Goal: Find specific page/section: Find specific page/section

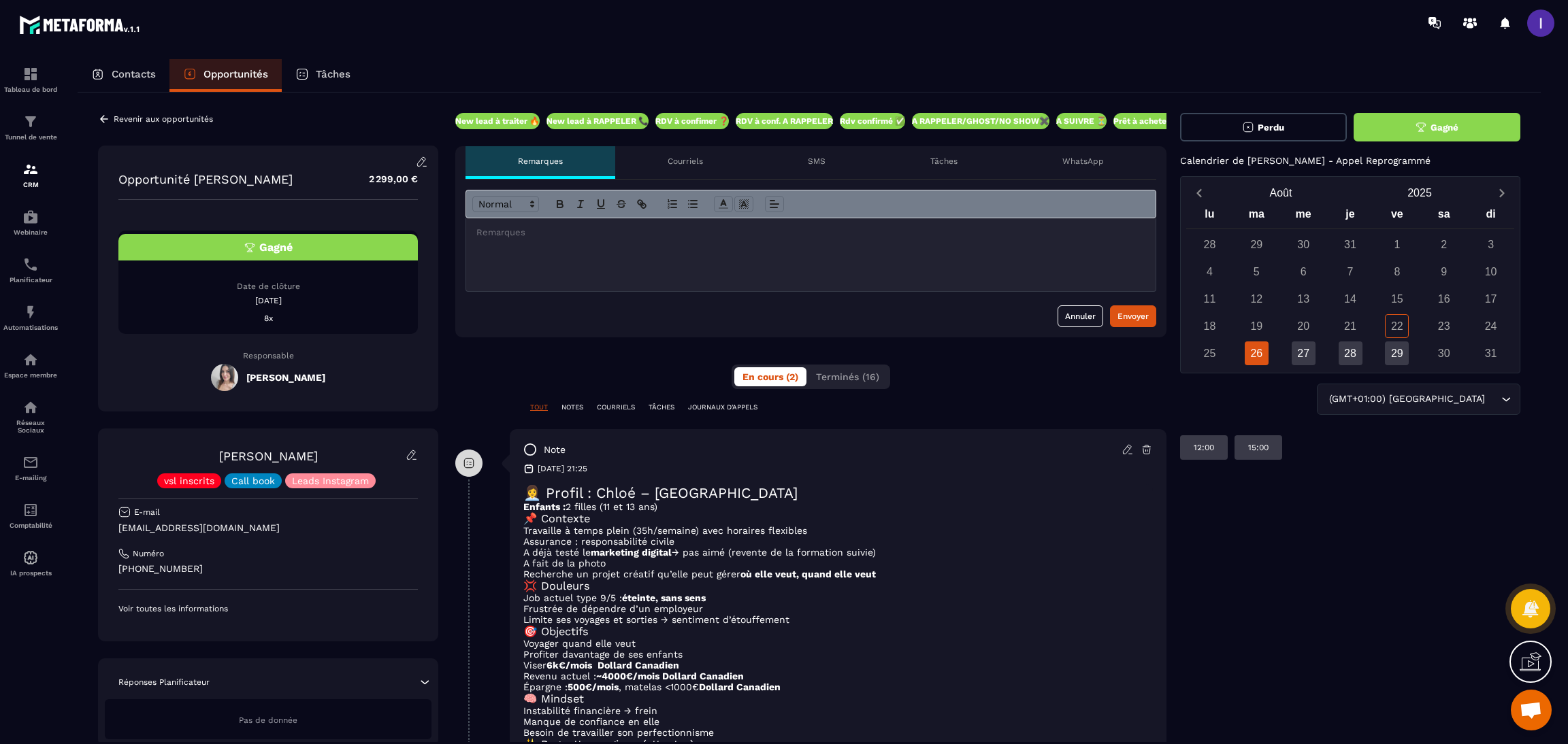
drag, startPoint x: 1446, startPoint y: 513, endPoint x: 1447, endPoint y: 507, distance: 6.1
click at [1446, 513] on div "Perdu Gagné Calendrier de [PERSON_NAME] - Appel Reprogrammé [DATE] lu ma me je …" at bounding box center [1350, 523] width 341 height 819
click at [111, 114] on div "Revenir aux opportunités" at bounding box center [155, 119] width 115 height 13
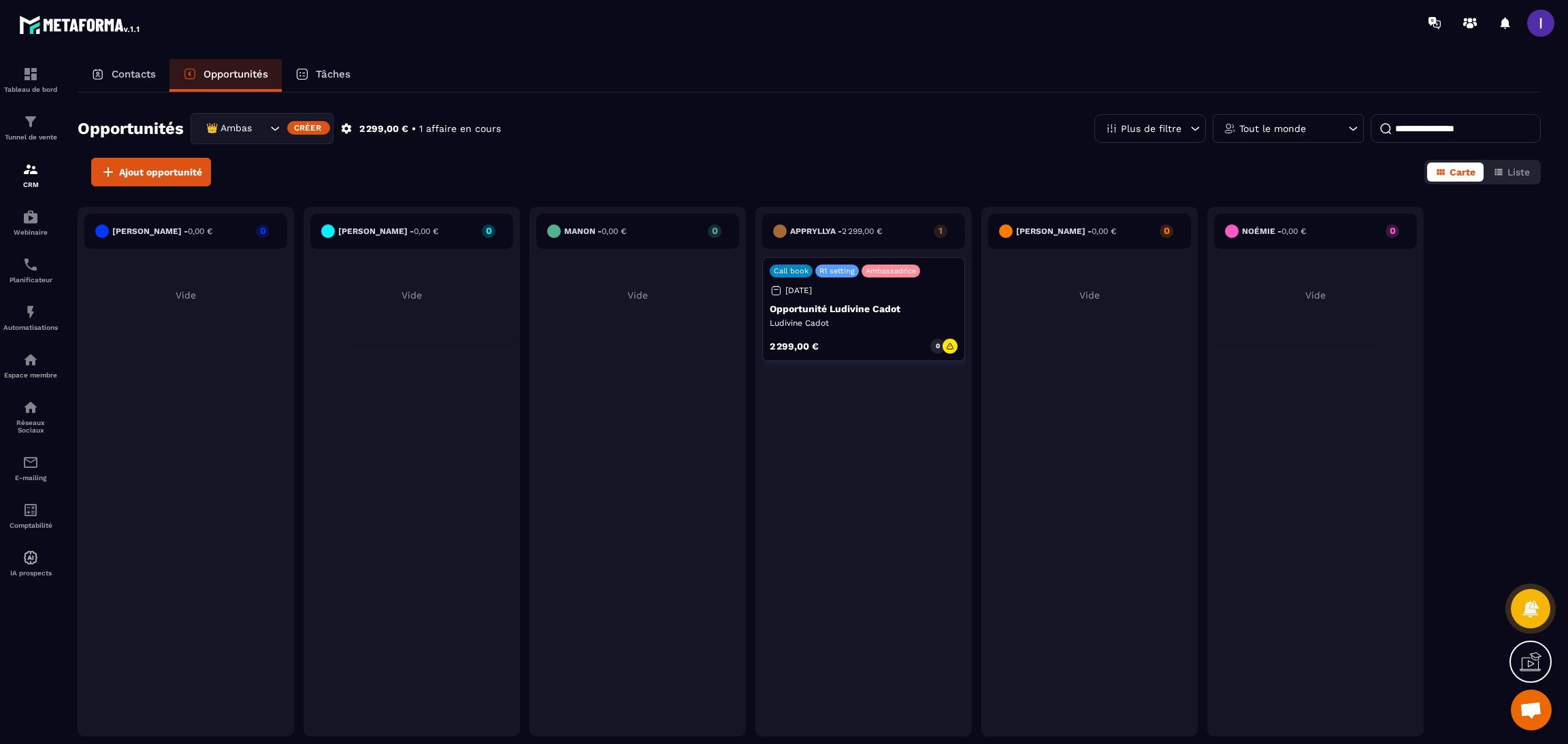
click at [270, 132] on icon "Search for option" at bounding box center [275, 128] width 13 height 13
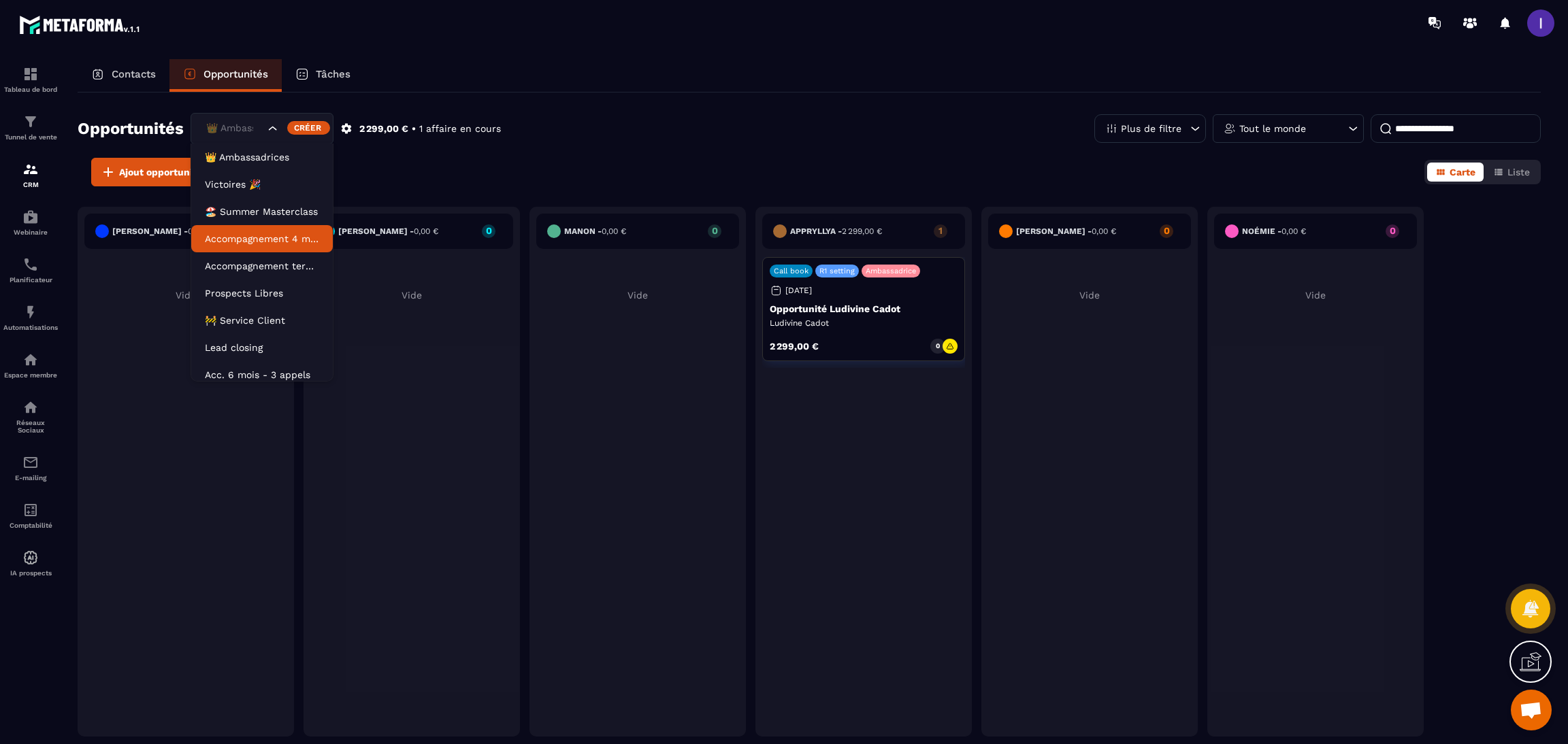
scroll to position [6, 0]
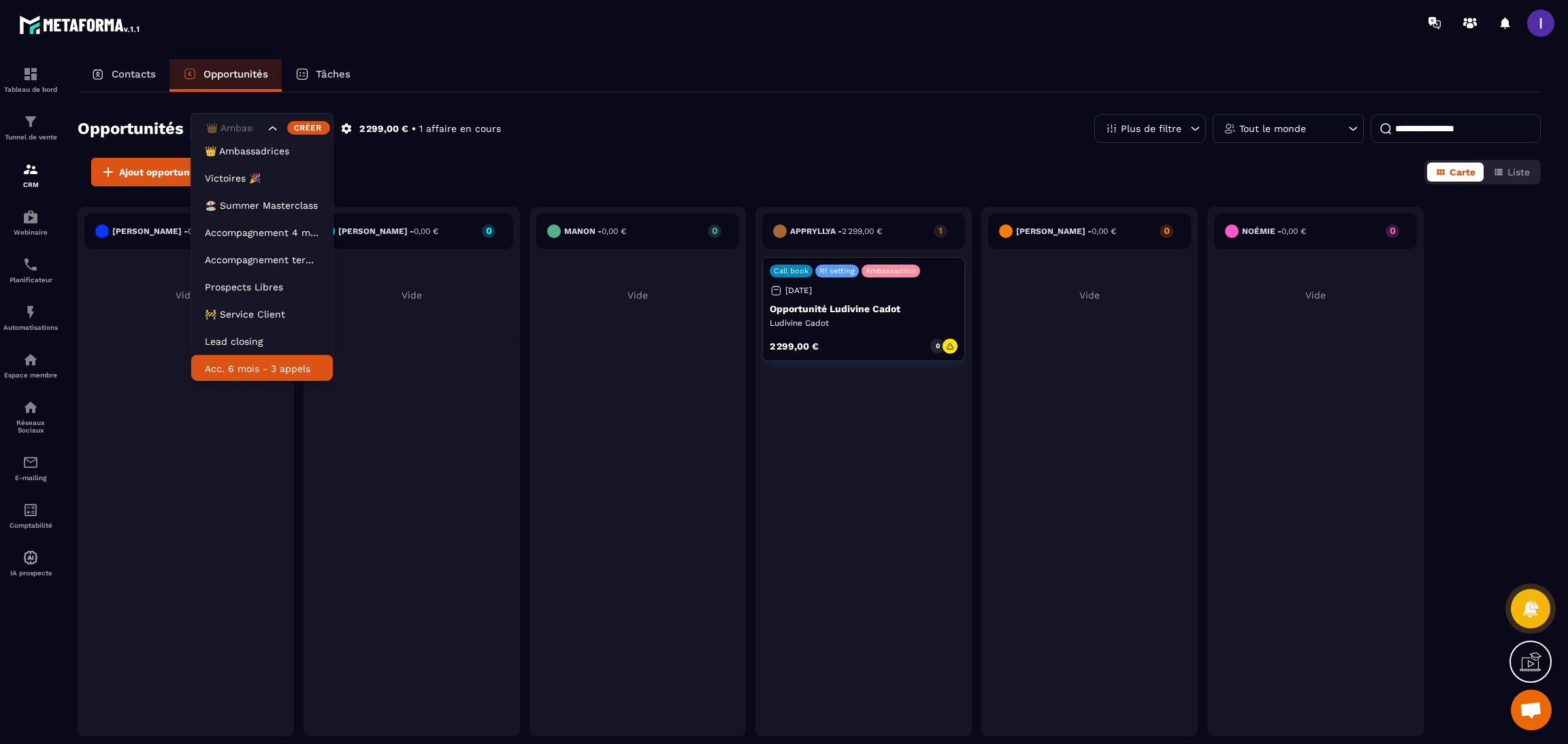
click at [232, 358] on li "Acc. 6 mois - 3 appels" at bounding box center [262, 368] width 142 height 27
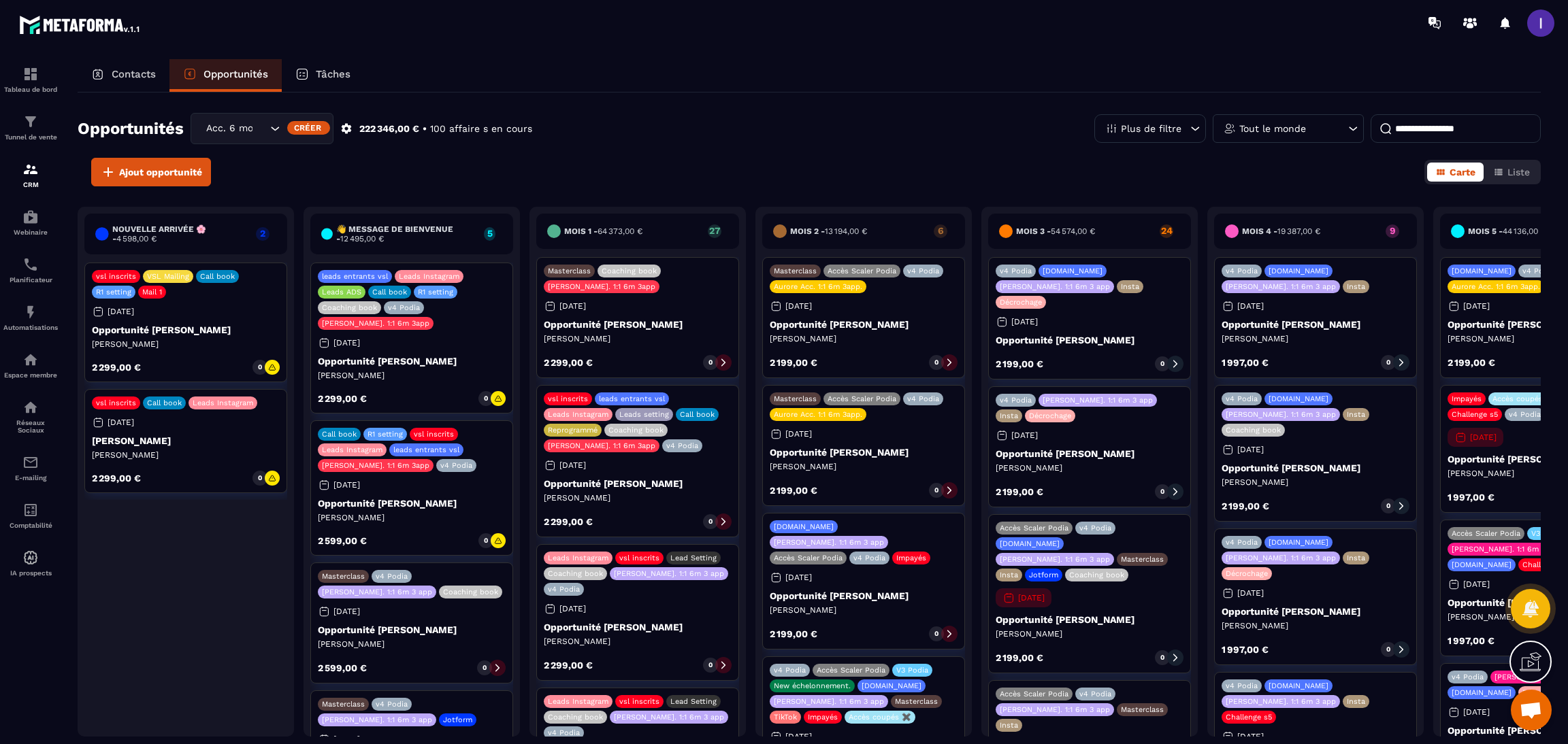
drag, startPoint x: 517, startPoint y: 756, endPoint x: 520, endPoint y: 763, distance: 7.6
click at [185, 451] on p "[PERSON_NAME]" at bounding box center [185, 455] width 188 height 11
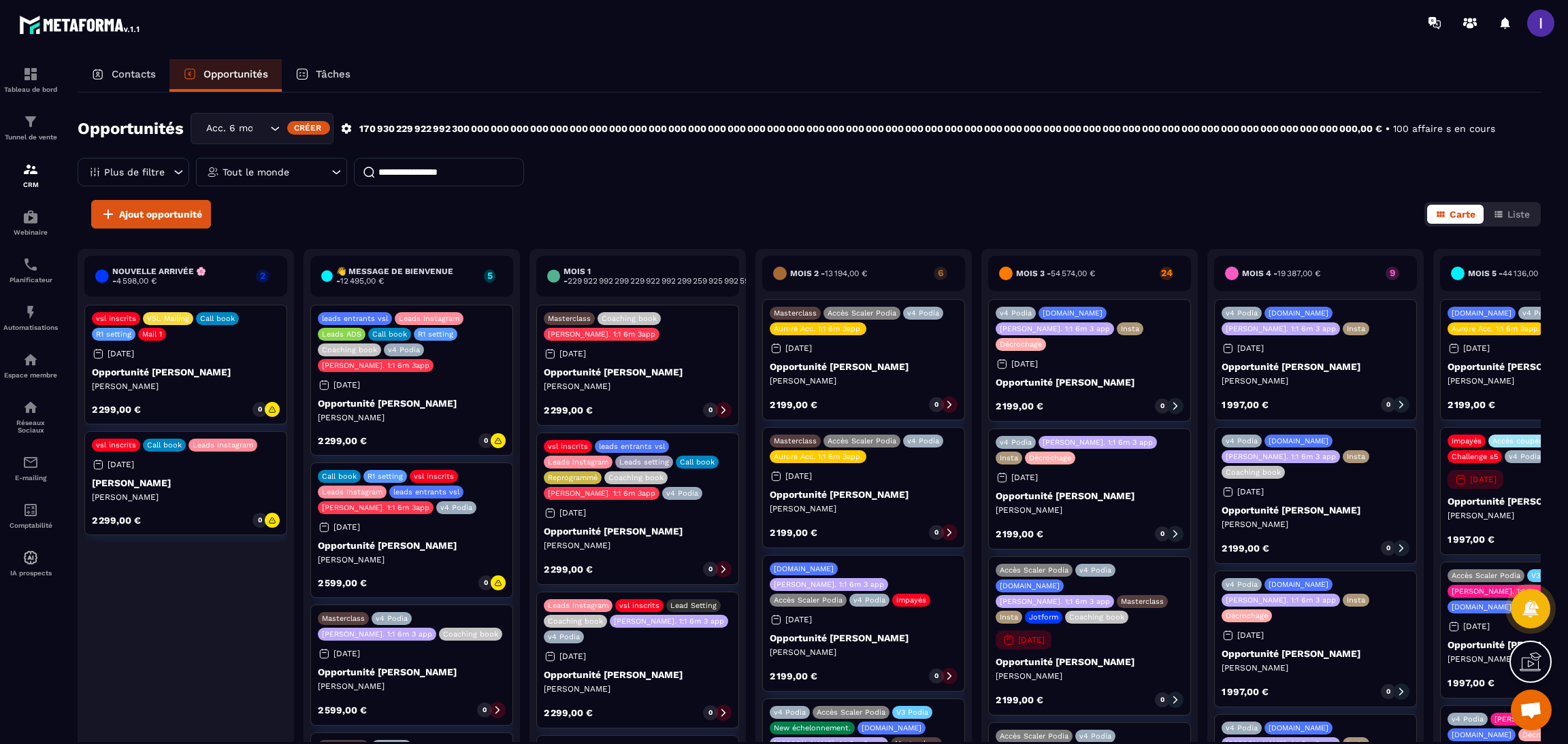
click at [134, 459] on div "[DATE]" at bounding box center [112, 465] width 42 height 13
click at [227, 481] on p "[PERSON_NAME]" at bounding box center [185, 482] width 188 height 11
